Goal: Task Accomplishment & Management: Complete application form

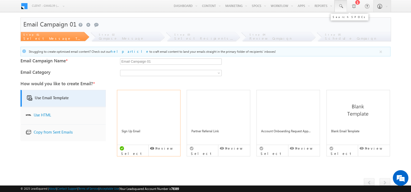
click at [341, 6] on span at bounding box center [340, 6] width 5 height 5
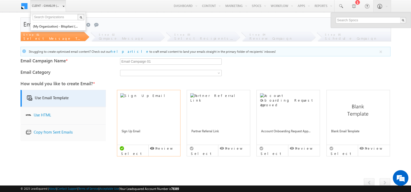
click at [62, 6] on link "Client - gmail39 (78389)" at bounding box center [48, 6] width 36 height 12
click at [56, 26] on link "(My Organization) - bitspilani (71865)" at bounding box center [56, 26] width 47 height 8
click at [54, 26] on link "(My Organization) - bitspilani (71865)" at bounding box center [56, 26] width 47 height 8
click at [351, 21] on input "text" at bounding box center [371, 20] width 70 height 6
paste input "[EMAIL_ADDRESS][DOMAIN_NAME]"
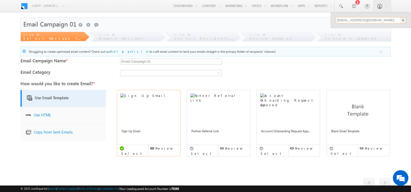
type input "[EMAIL_ADDRESS][DOMAIN_NAME]"
